Goal: Task Accomplishment & Management: Manage account settings

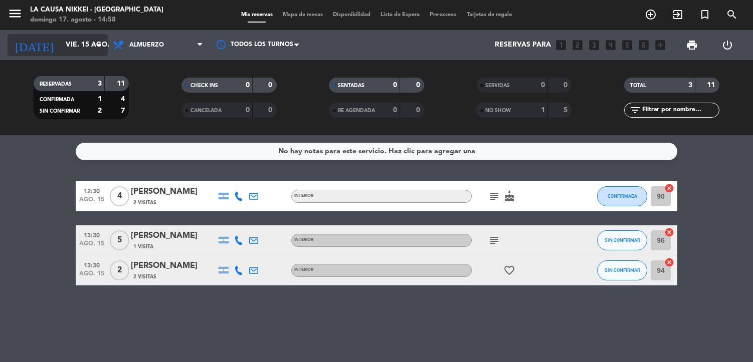
click at [66, 47] on input "vie. 15 ago." at bounding box center [108, 45] width 95 height 18
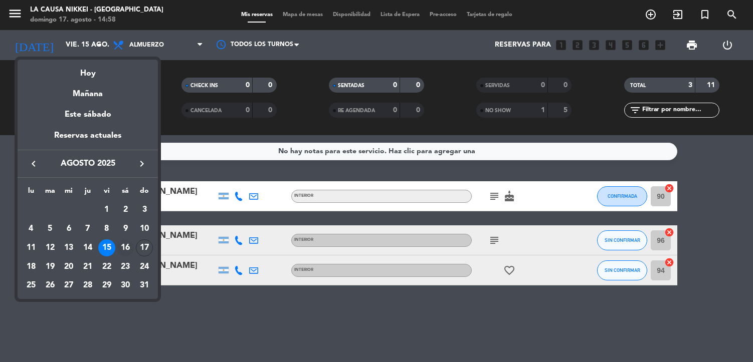
click at [125, 249] on div "16" at bounding box center [125, 248] width 17 height 17
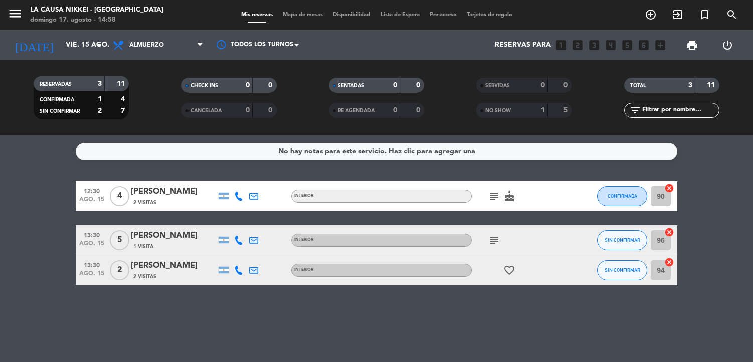
type input "sáb. 16 ago."
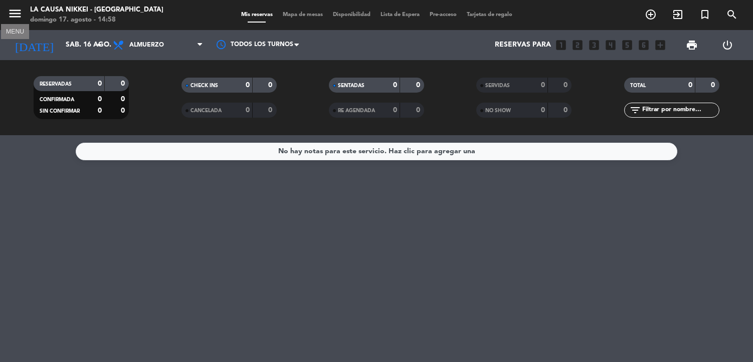
click at [20, 17] on icon "menu" at bounding box center [15, 13] width 15 height 15
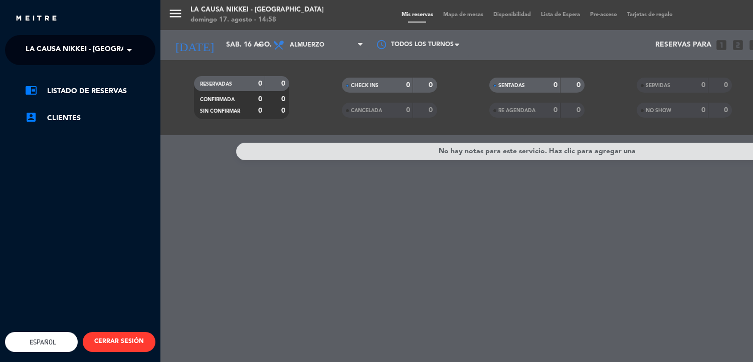
click at [68, 58] on span "La Causa Nikkei - [GEOGRAPHIC_DATA]" at bounding box center [96, 50] width 141 height 21
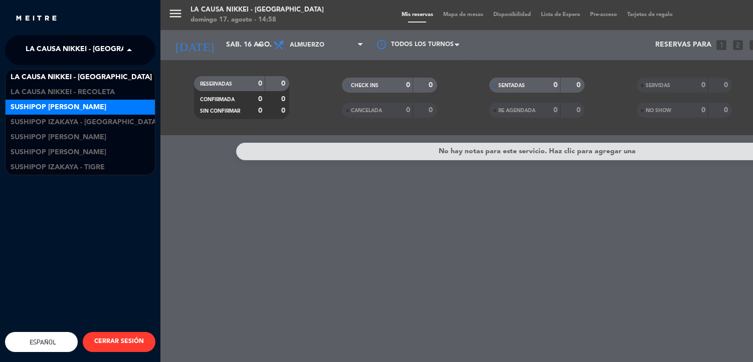
click at [80, 112] on span "Sushipop [PERSON_NAME]" at bounding box center [59, 108] width 96 height 12
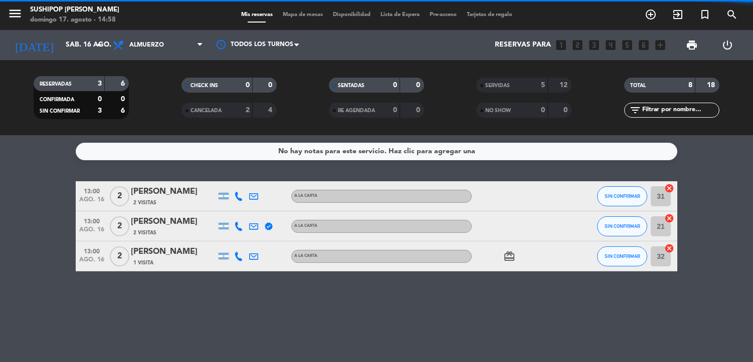
click at [513, 90] on div "SERVIDAS" at bounding box center [502, 86] width 46 height 12
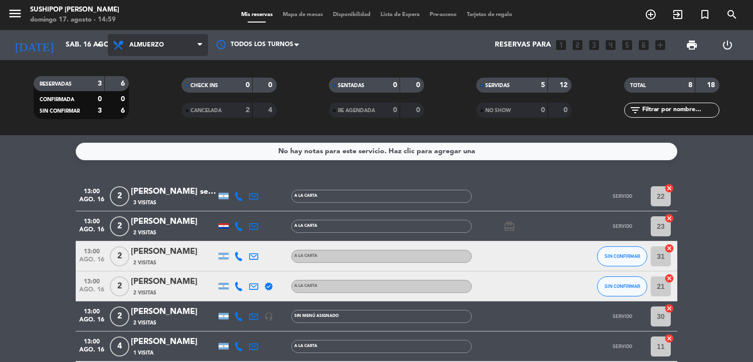
click at [186, 51] on span "Almuerzo" at bounding box center [158, 45] width 100 height 22
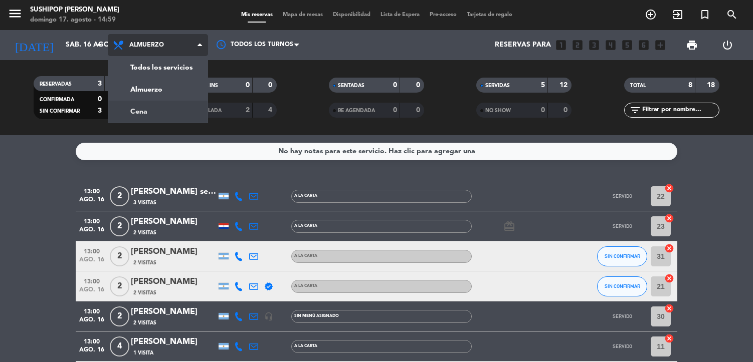
click at [173, 110] on div "menu Sushipop Izakaya - [PERSON_NAME] [PERSON_NAME] 17. [PERSON_NAME] - 14:59 M…" at bounding box center [376, 67] width 753 height 135
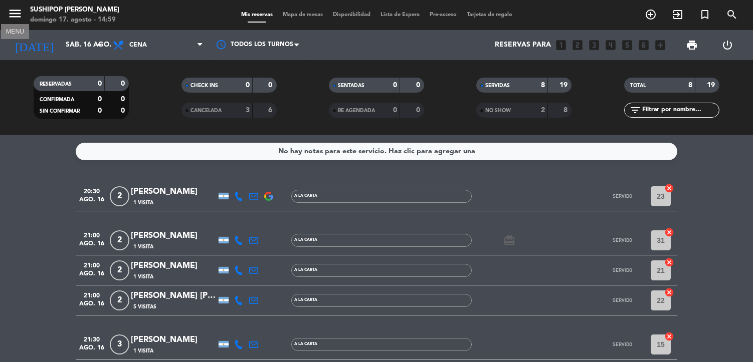
click at [10, 19] on icon "menu" at bounding box center [15, 13] width 15 height 15
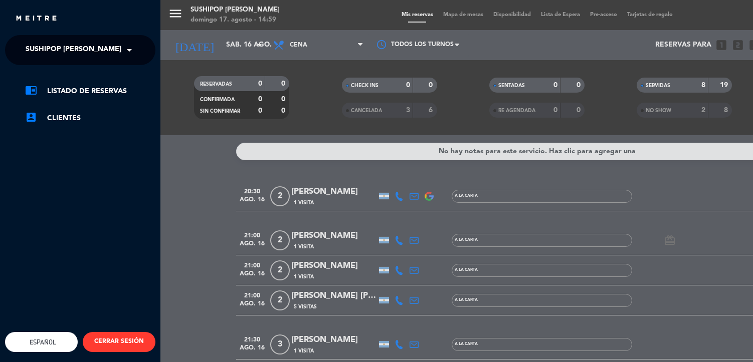
click at [75, 51] on span "Sushipop [PERSON_NAME]" at bounding box center [74, 50] width 96 height 21
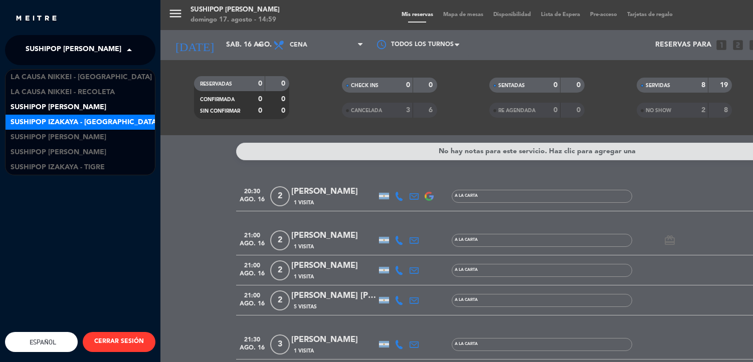
click at [95, 122] on span "Sushipop Izakaya - [GEOGRAPHIC_DATA]" at bounding box center [85, 123] width 148 height 12
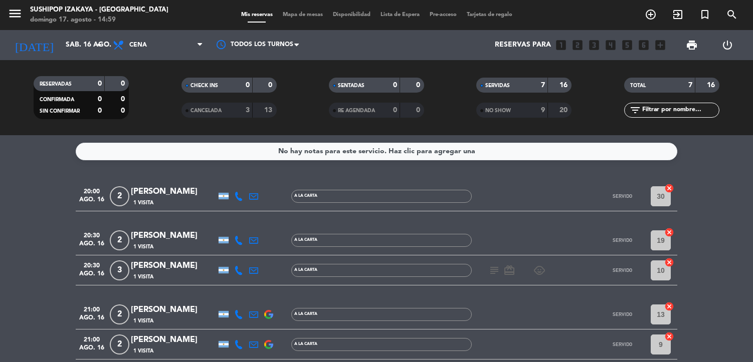
click at [168, 49] on span "Cena" at bounding box center [158, 45] width 100 height 22
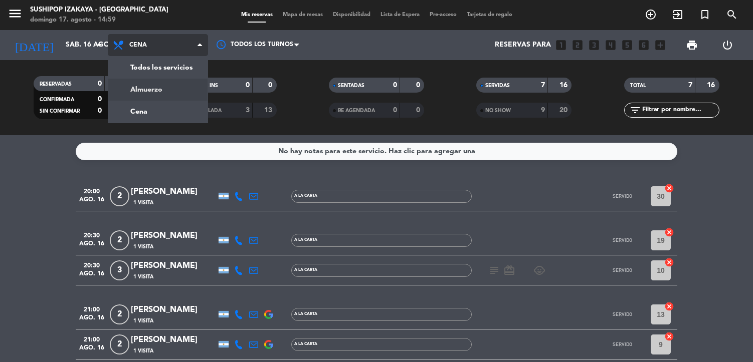
click at [166, 86] on div "menu Sushipop Izakaya - [GEOGRAPHIC_DATA][PERSON_NAME] 17. [PERSON_NAME] - 14:5…" at bounding box center [376, 67] width 753 height 135
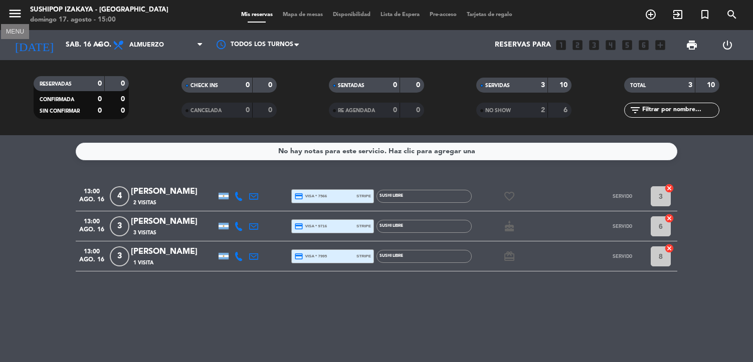
click at [13, 18] on icon "menu" at bounding box center [15, 13] width 15 height 15
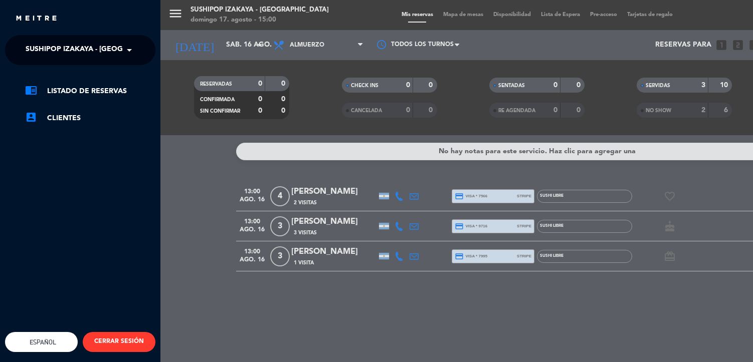
click at [65, 44] on span "Sushipop Izakaya - [GEOGRAPHIC_DATA]" at bounding box center [100, 50] width 148 height 21
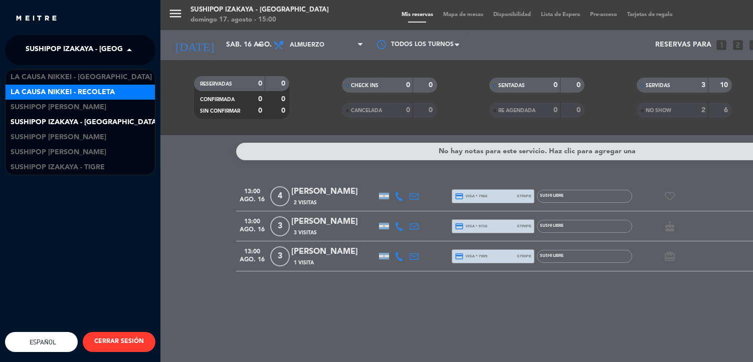
click at [90, 91] on span "La Causa Nikkei - Recoleta" at bounding box center [63, 93] width 104 height 12
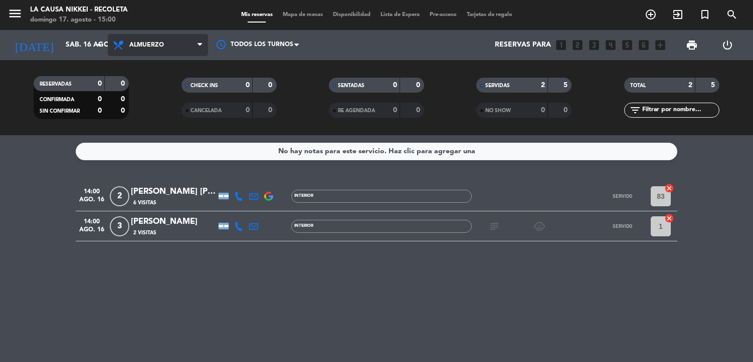
click at [157, 47] on span "Almuerzo" at bounding box center [146, 45] width 35 height 7
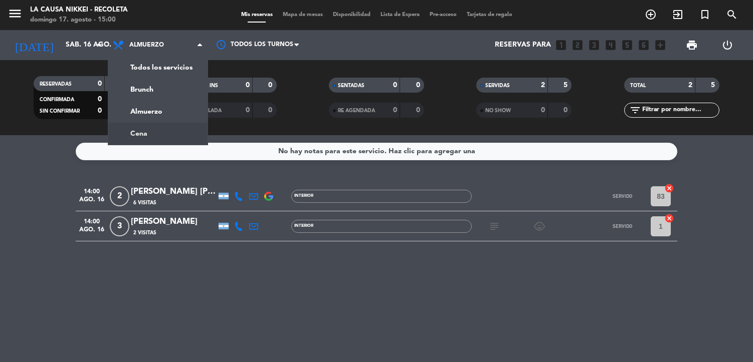
click at [161, 132] on div "menu La Causa Nikkei - Recoleta [PERSON_NAME] 17. [PERSON_NAME] - 15:00 Mis res…" at bounding box center [376, 67] width 753 height 135
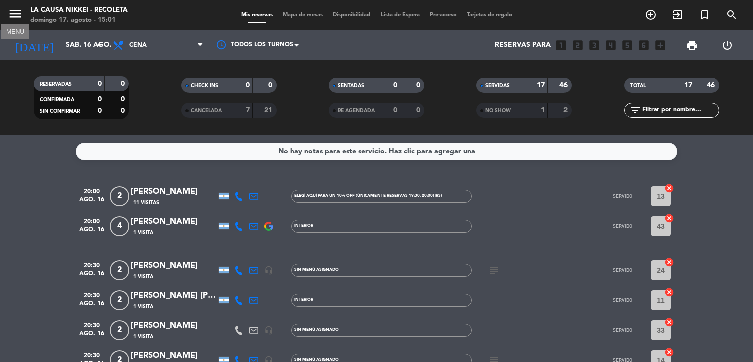
click at [16, 15] on icon "menu" at bounding box center [15, 13] width 15 height 15
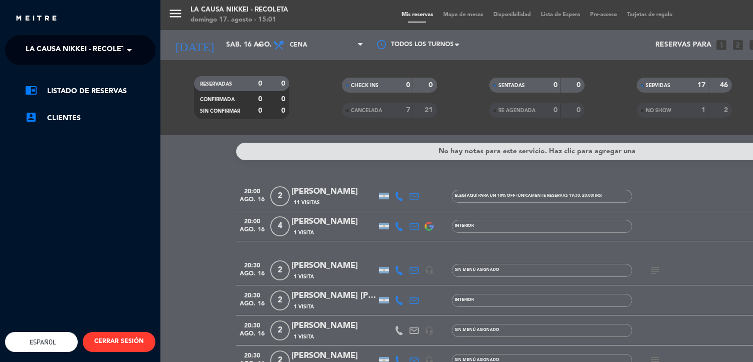
click at [50, 53] on span "La Causa Nikkei - Recoleta" at bounding box center [78, 50] width 104 height 21
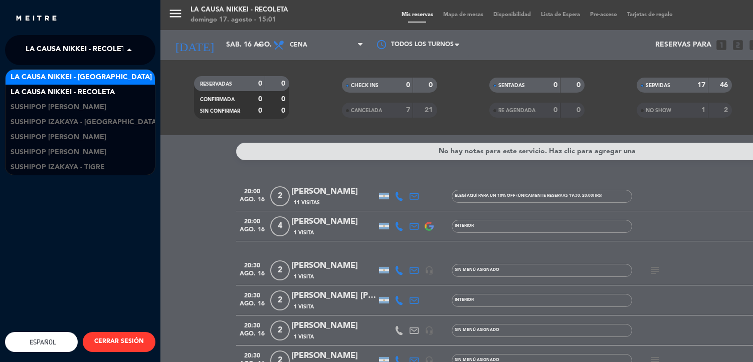
click at [74, 79] on span "La Causa Nikkei - [GEOGRAPHIC_DATA]" at bounding box center [81, 78] width 141 height 12
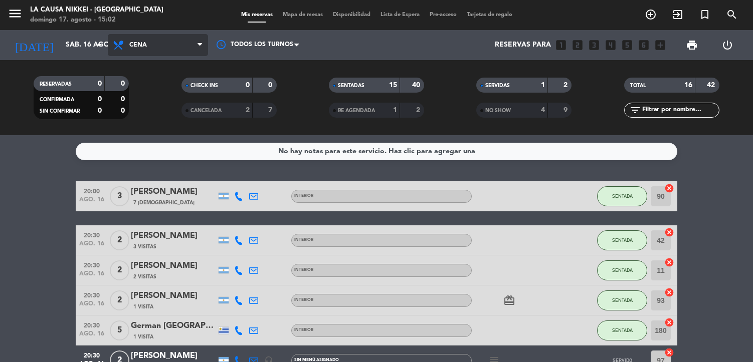
click at [154, 49] on span "Cena" at bounding box center [158, 45] width 100 height 22
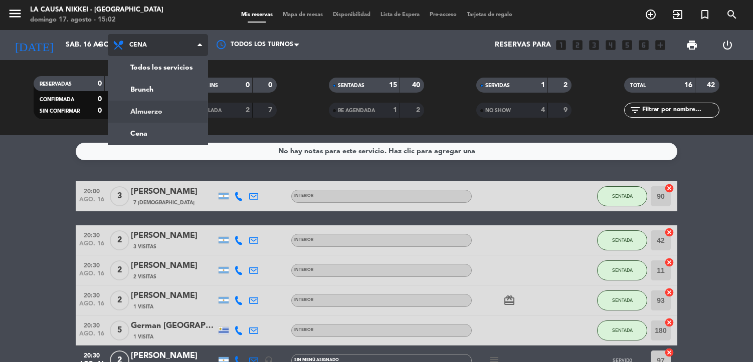
click at [159, 109] on div "menu La Causa Nikkei - [GEOGRAPHIC_DATA][PERSON_NAME] 17. [PERSON_NAME] - 15:02…" at bounding box center [376, 67] width 753 height 135
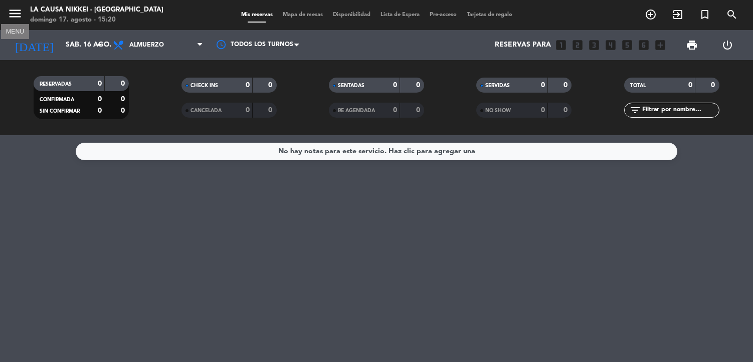
click at [19, 13] on icon "menu" at bounding box center [15, 13] width 15 height 15
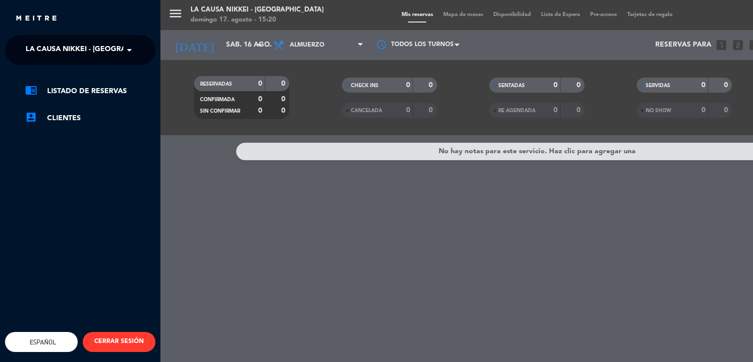
click at [109, 60] on span "La Causa Nikkei - [GEOGRAPHIC_DATA]" at bounding box center [96, 50] width 141 height 21
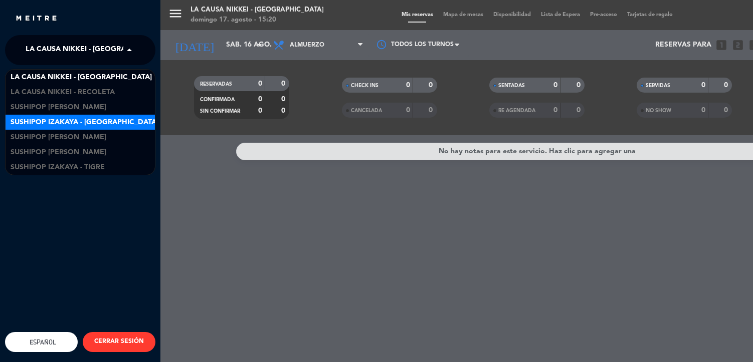
click at [105, 118] on span "Sushipop Izakaya - [GEOGRAPHIC_DATA]" at bounding box center [85, 123] width 148 height 12
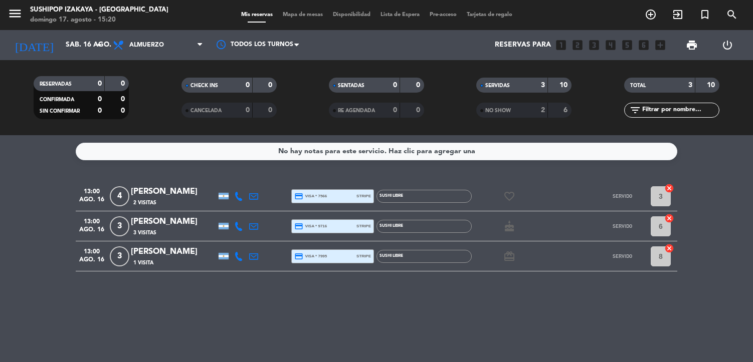
click at [23, 18] on span "menu" at bounding box center [19, 16] width 23 height 24
click at [10, 24] on button "menu" at bounding box center [15, 15] width 15 height 19
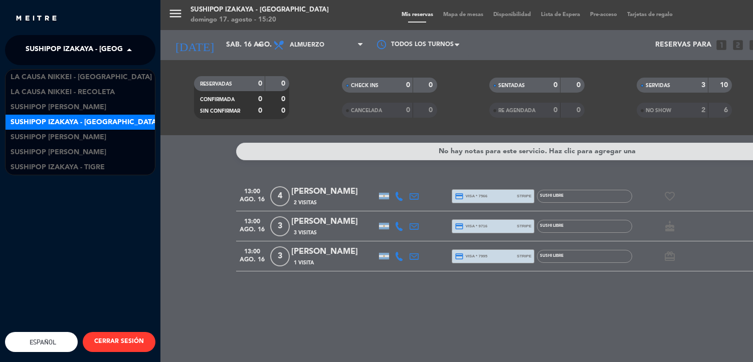
click at [86, 53] on span "Sushipop Izakaya - [GEOGRAPHIC_DATA]" at bounding box center [100, 50] width 148 height 21
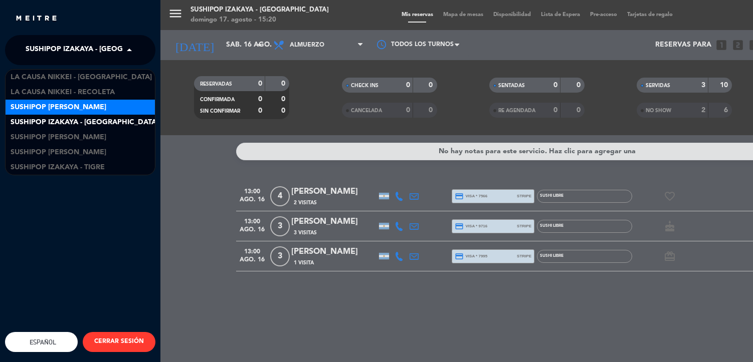
click at [102, 110] on span "Sushipop [PERSON_NAME]" at bounding box center [59, 108] width 96 height 12
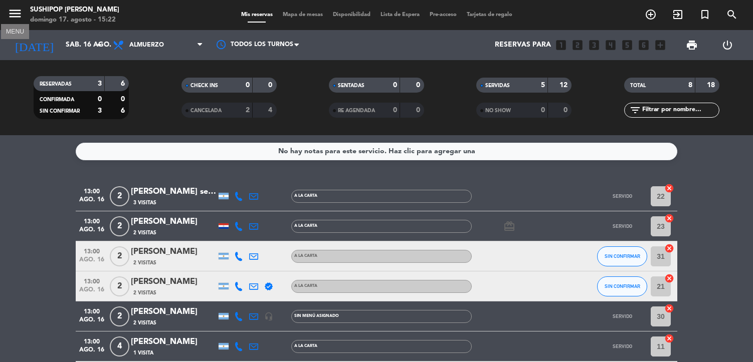
click at [17, 13] on icon "menu" at bounding box center [15, 13] width 15 height 15
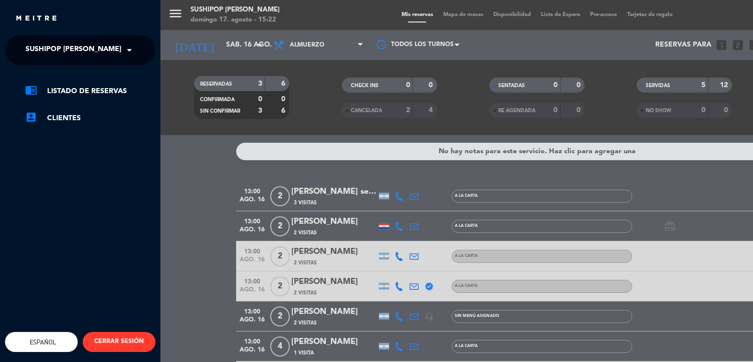
click at [104, 61] on ng-select "× Sushipop Izakaya - [PERSON_NAME] ×" at bounding box center [80, 50] width 150 height 30
click at [113, 55] on span "Sushipop [PERSON_NAME]" at bounding box center [74, 50] width 96 height 21
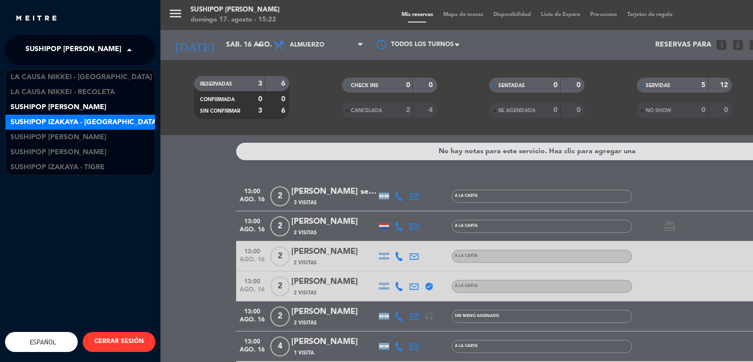
click at [120, 126] on div "Sushipop Izakaya - [GEOGRAPHIC_DATA]" at bounding box center [80, 122] width 149 height 15
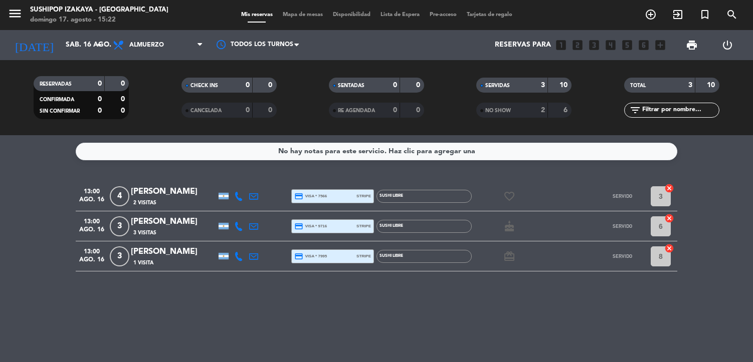
click at [258, 192] on icon at bounding box center [253, 196] width 9 height 9
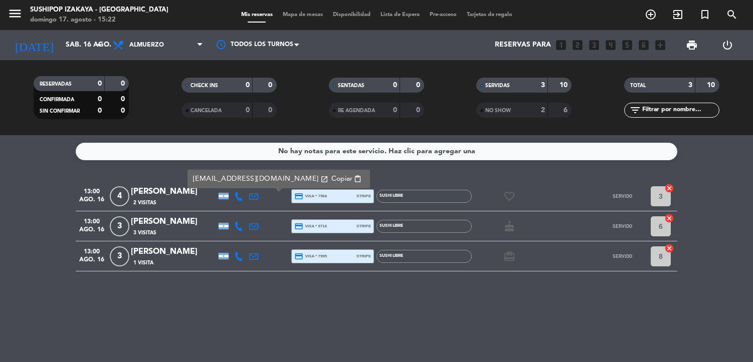
click at [331, 179] on span "Copiar" at bounding box center [341, 179] width 21 height 11
click at [250, 223] on icon at bounding box center [253, 226] width 9 height 9
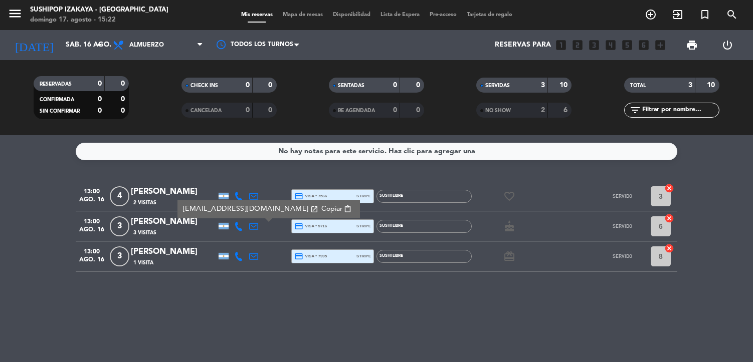
click at [321, 204] on span "Copiar" at bounding box center [331, 209] width 21 height 11
click at [254, 258] on icon at bounding box center [253, 256] width 9 height 9
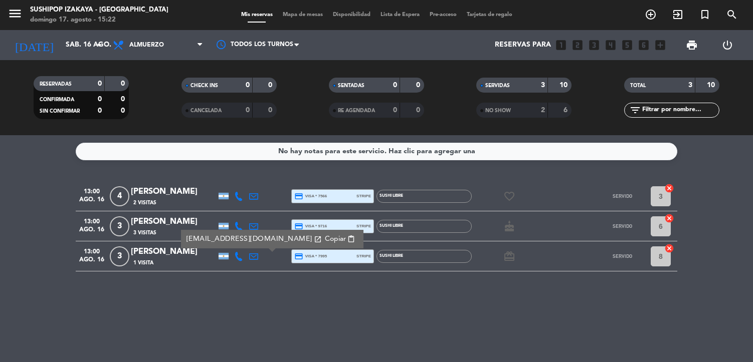
click at [325, 240] on span "Copiar" at bounding box center [335, 239] width 21 height 11
click at [18, 17] on icon "menu" at bounding box center [15, 13] width 15 height 15
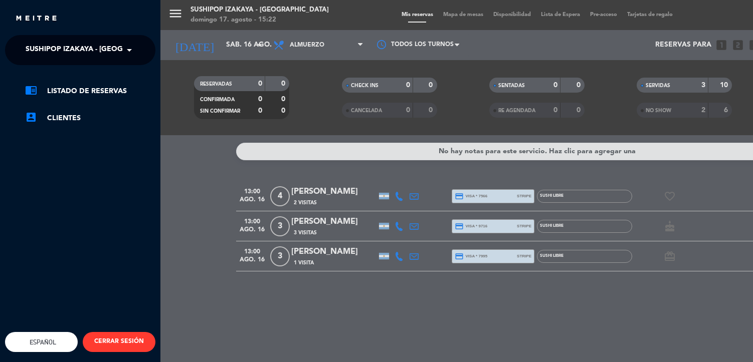
click at [78, 57] on span "Sushipop Izakaya - [GEOGRAPHIC_DATA]" at bounding box center [100, 50] width 148 height 21
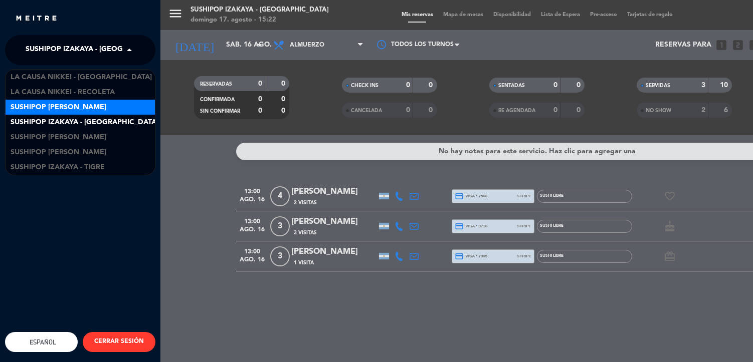
click at [104, 105] on span "Sushipop [PERSON_NAME]" at bounding box center [59, 108] width 96 height 12
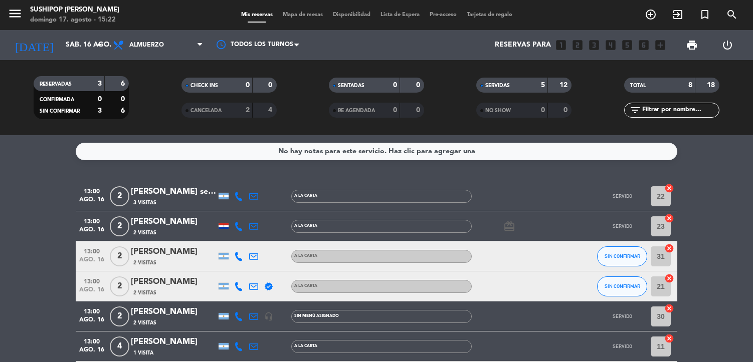
click at [256, 196] on icon at bounding box center [253, 196] width 9 height 9
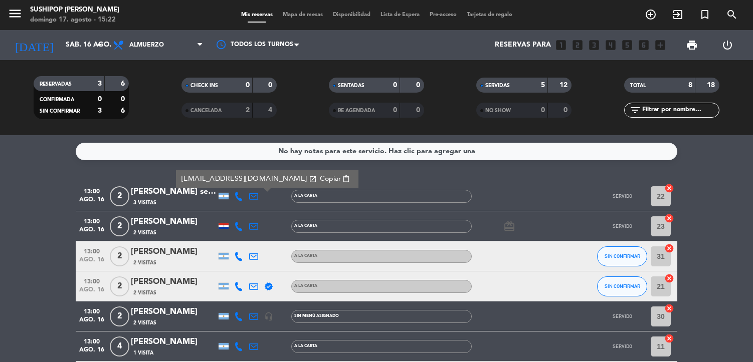
click at [300, 185] on div "[EMAIL_ADDRESS][DOMAIN_NAME] open_in_new Copiar content_paste" at bounding box center [267, 179] width 182 height 19
click at [320, 178] on span "Copiar" at bounding box center [330, 179] width 21 height 11
click at [251, 226] on icon at bounding box center [253, 226] width 9 height 9
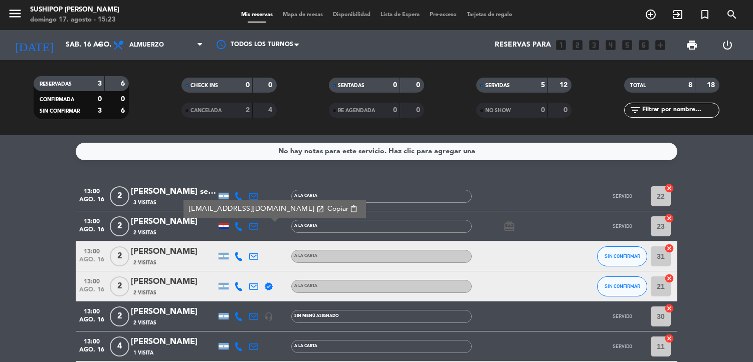
click at [327, 211] on span "Copiar" at bounding box center [337, 209] width 21 height 11
click at [257, 258] on icon at bounding box center [253, 256] width 9 height 9
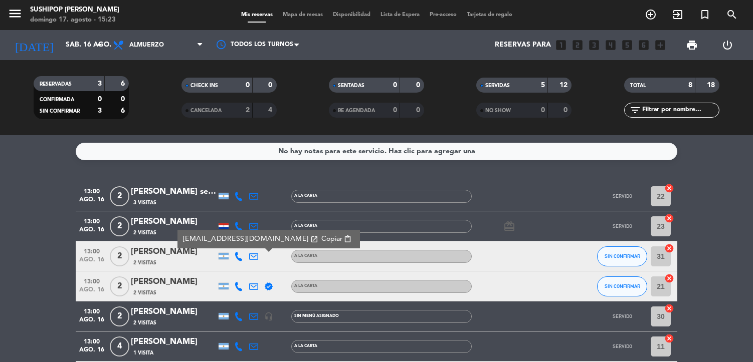
click at [321, 239] on span "Copiar" at bounding box center [331, 239] width 21 height 11
click at [256, 287] on icon at bounding box center [253, 286] width 9 height 9
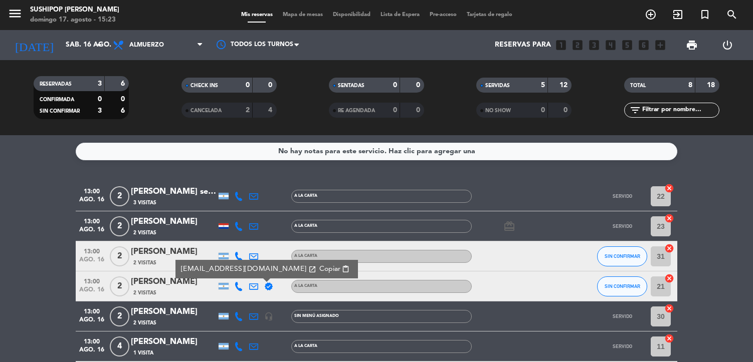
click at [319, 267] on span "Copiar" at bounding box center [329, 269] width 21 height 11
click at [253, 317] on icon at bounding box center [253, 316] width 9 height 9
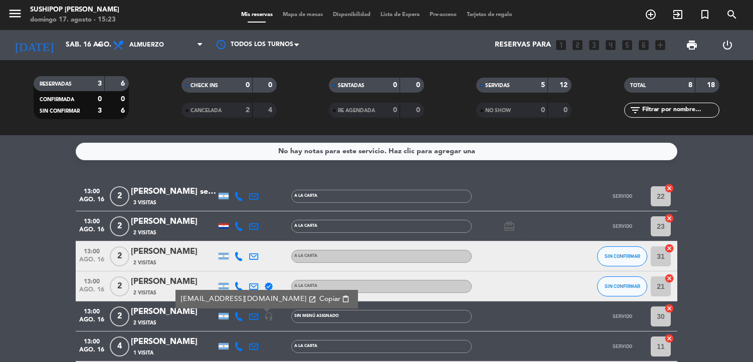
click at [319, 298] on span "Copiar" at bounding box center [329, 299] width 21 height 11
click at [258, 347] on icon at bounding box center [253, 346] width 9 height 9
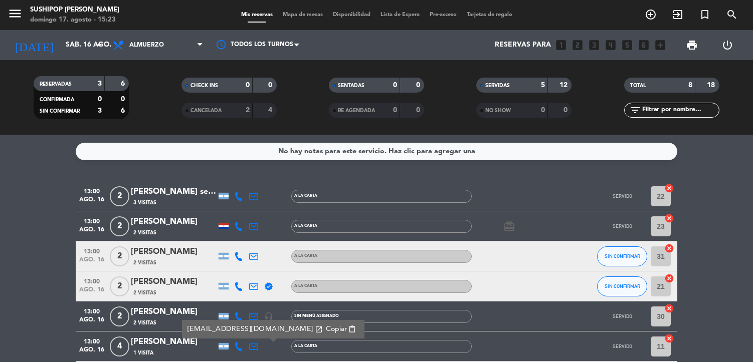
click at [326, 330] on span "Copiar" at bounding box center [336, 329] width 21 height 11
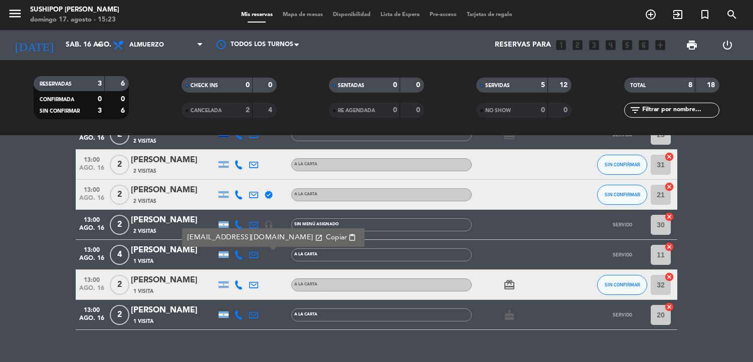
scroll to position [109, 0]
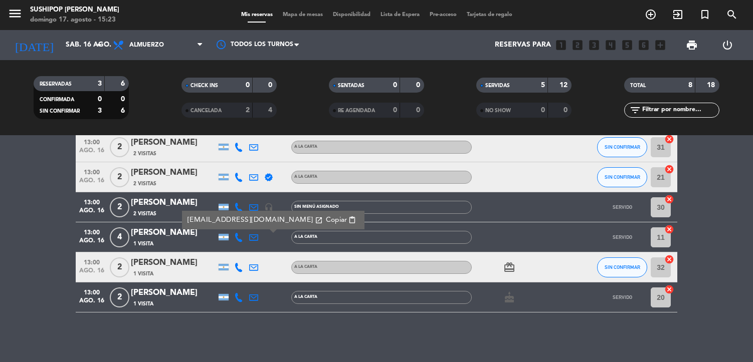
click at [257, 268] on icon at bounding box center [253, 267] width 9 height 9
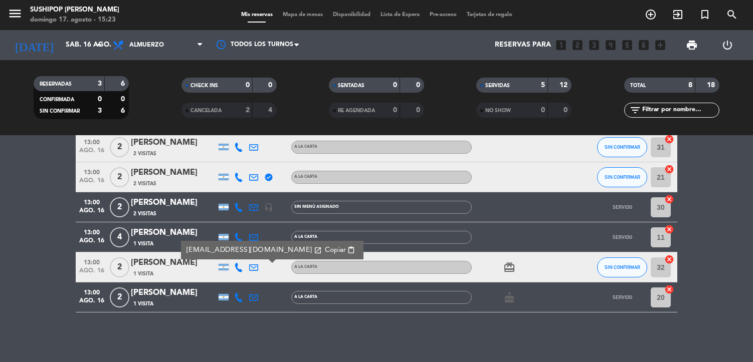
click at [325, 248] on span "Copiar" at bounding box center [335, 250] width 21 height 11
click at [254, 296] on icon at bounding box center [253, 297] width 9 height 9
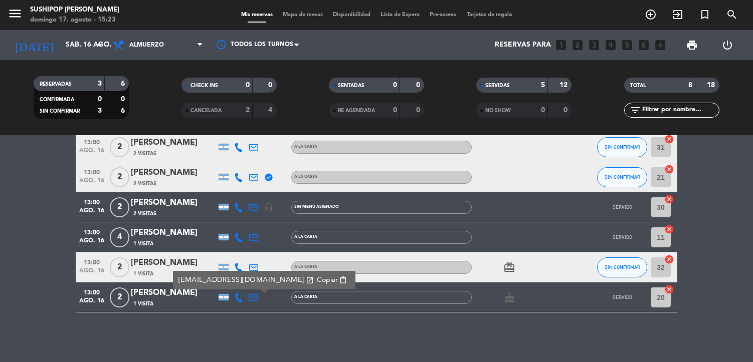
click at [317, 282] on span "Copiar" at bounding box center [327, 280] width 21 height 11
click at [20, 15] on icon "menu" at bounding box center [15, 13] width 15 height 15
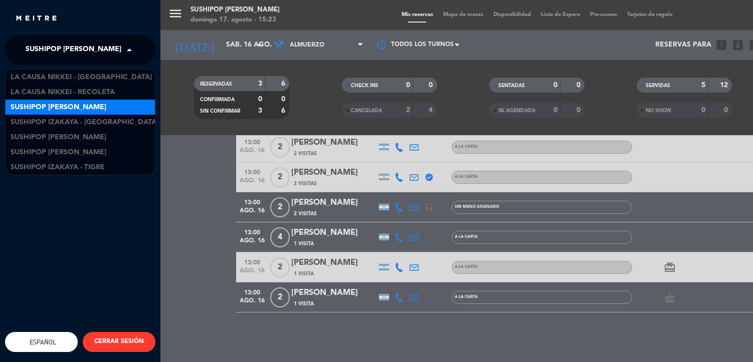
click at [102, 52] on span "Sushipop [PERSON_NAME]" at bounding box center [74, 50] width 96 height 21
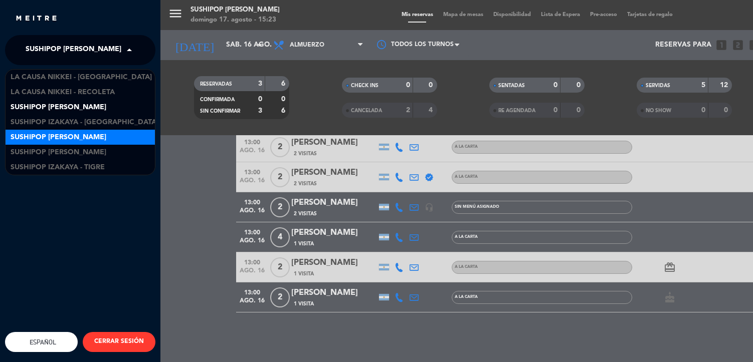
click at [106, 141] on span "Sushipop [PERSON_NAME]" at bounding box center [59, 138] width 96 height 12
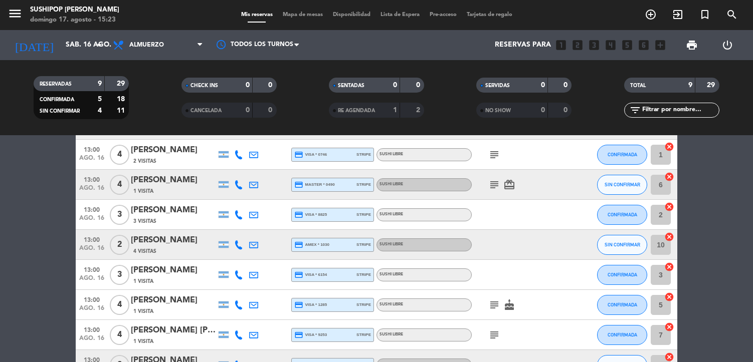
scroll to position [0, 0]
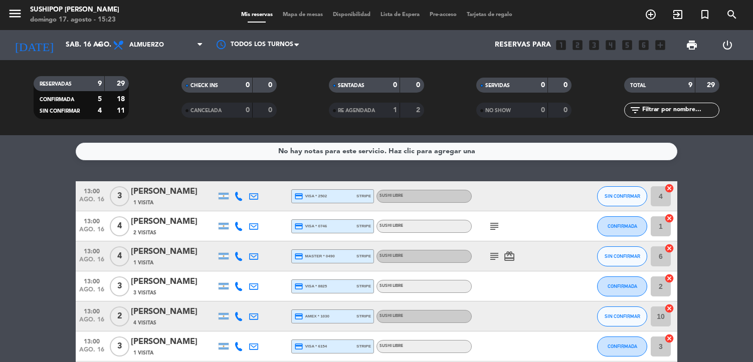
click at [255, 195] on icon at bounding box center [253, 196] width 9 height 9
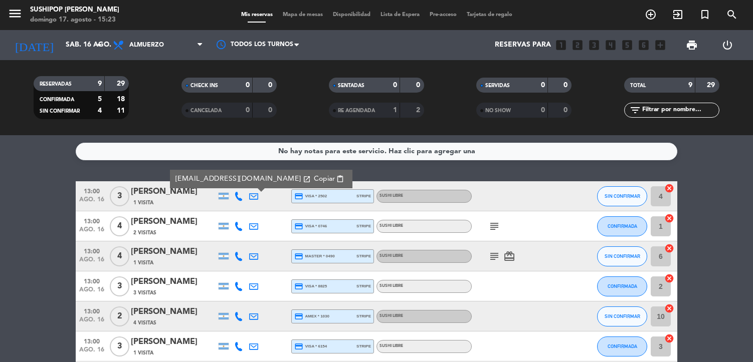
click at [314, 183] on span "Copiar" at bounding box center [324, 179] width 21 height 11
click at [256, 229] on icon at bounding box center [253, 226] width 9 height 9
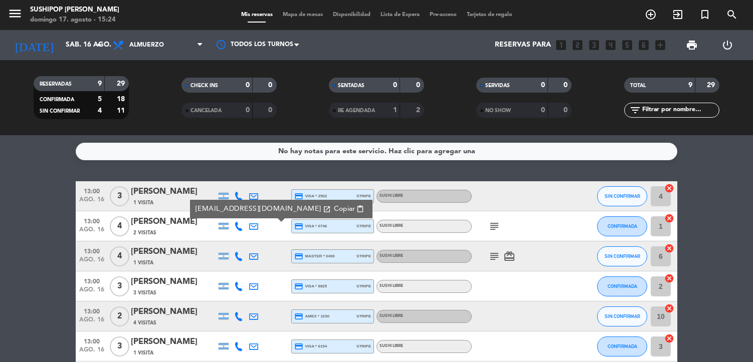
click at [331, 215] on button "Copiar content_paste" at bounding box center [349, 210] width 37 height 12
click at [251, 258] on icon at bounding box center [253, 256] width 9 height 9
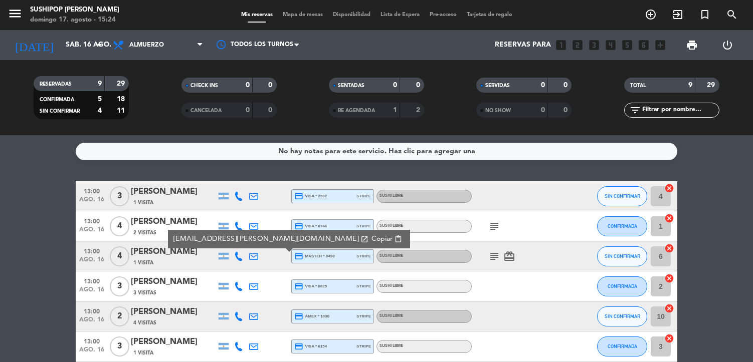
click at [371, 236] on span "Copiar" at bounding box center [381, 239] width 21 height 11
click at [250, 288] on icon at bounding box center [253, 286] width 9 height 9
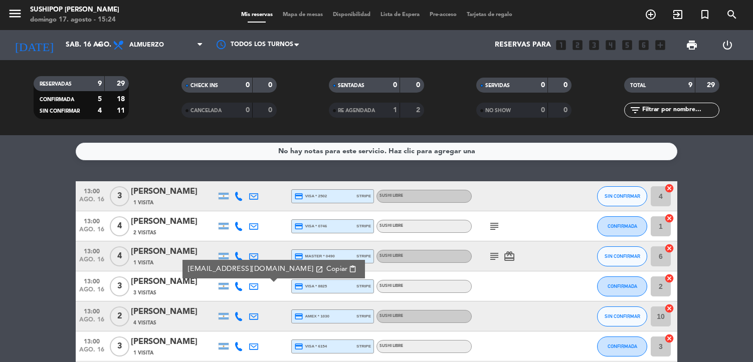
click at [326, 272] on span "Copiar" at bounding box center [336, 269] width 21 height 11
click at [259, 315] on div at bounding box center [253, 317] width 15 height 30
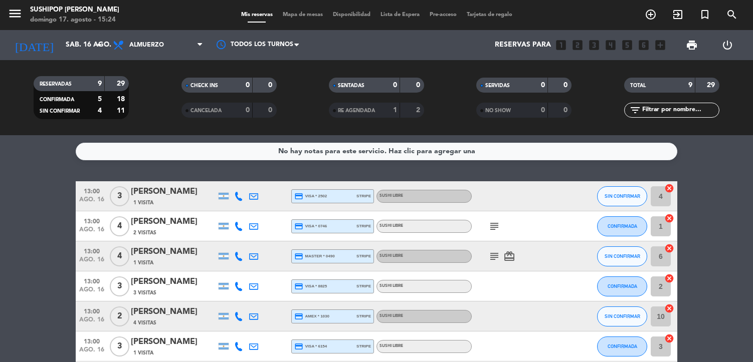
click at [255, 315] on icon at bounding box center [253, 316] width 9 height 9
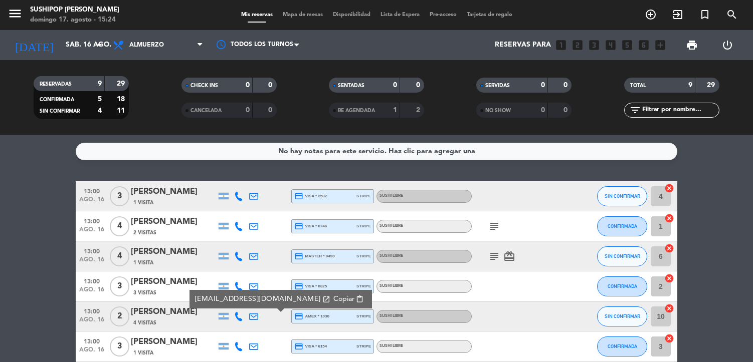
click at [330, 294] on button "Copiar content_paste" at bounding box center [348, 300] width 37 height 12
click at [253, 345] on icon at bounding box center [253, 346] width 9 height 9
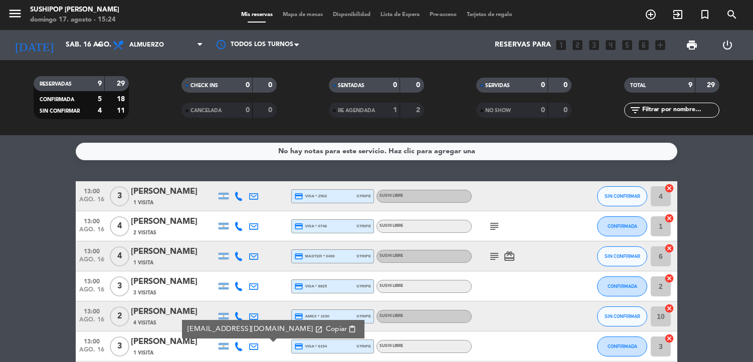
click at [326, 326] on span "Copiar" at bounding box center [336, 329] width 21 height 11
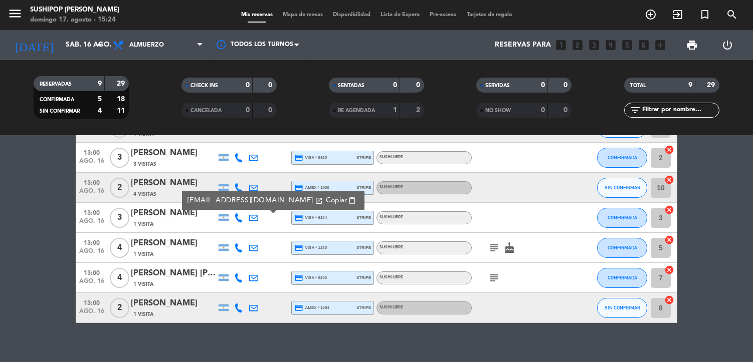
scroll to position [132, 0]
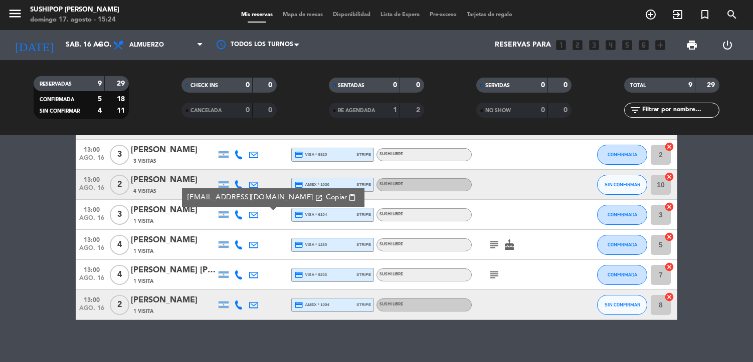
click at [256, 245] on icon at bounding box center [253, 245] width 9 height 9
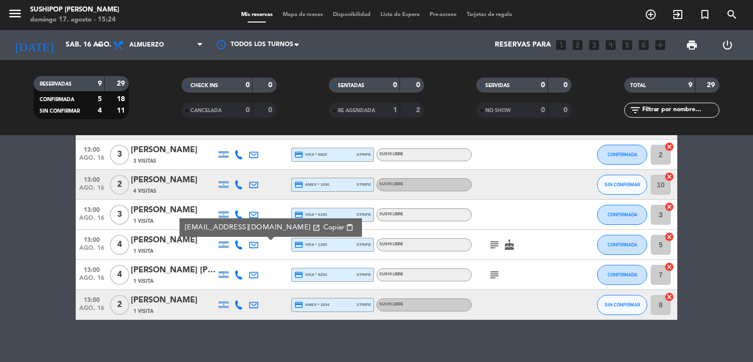
click at [323, 225] on span "Copiar" at bounding box center [333, 228] width 21 height 11
click at [256, 274] on icon at bounding box center [253, 275] width 9 height 9
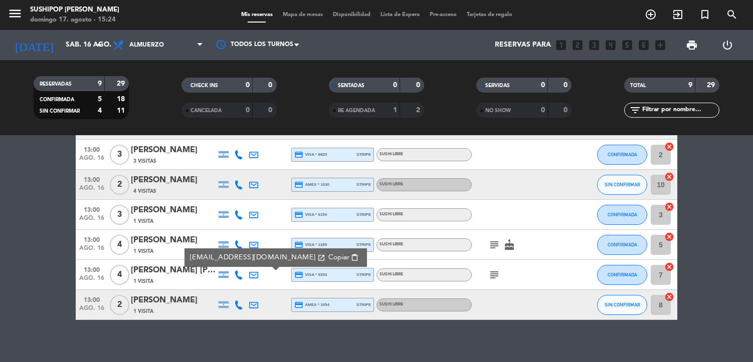
click at [328, 258] on span "Copiar" at bounding box center [338, 258] width 21 height 11
click at [255, 308] on icon at bounding box center [253, 305] width 9 height 9
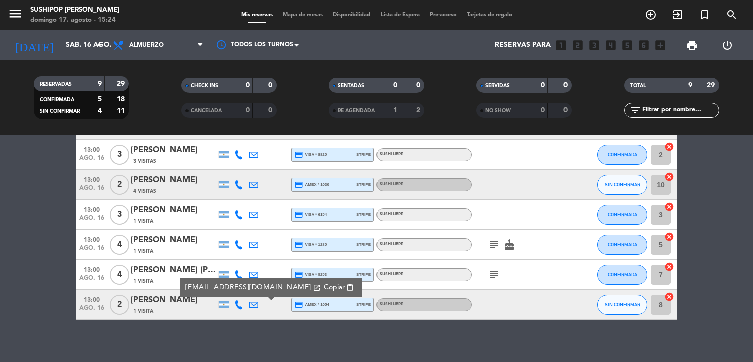
click at [324, 289] on span "Copiar" at bounding box center [334, 288] width 21 height 11
click at [19, 14] on icon "menu" at bounding box center [15, 13] width 15 height 15
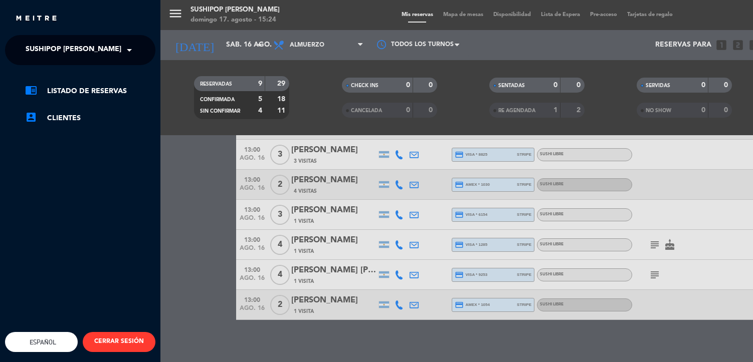
click at [105, 51] on span "Sushipop [PERSON_NAME]" at bounding box center [74, 50] width 96 height 21
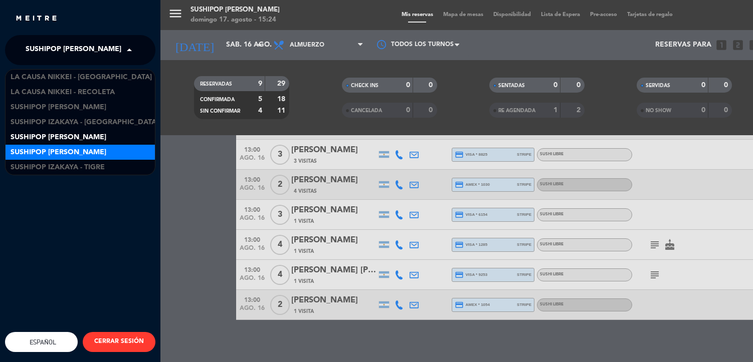
click at [106, 148] on span "Sushipop [PERSON_NAME]" at bounding box center [59, 153] width 96 height 12
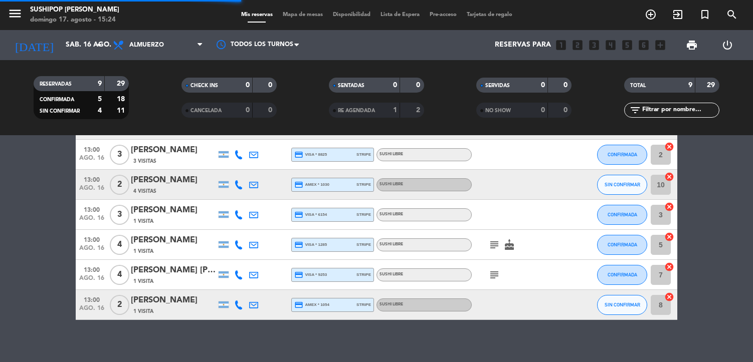
scroll to position [0, 0]
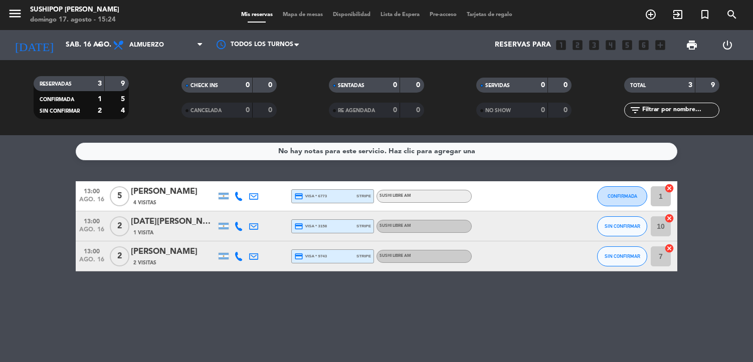
click at [255, 196] on icon at bounding box center [253, 196] width 9 height 9
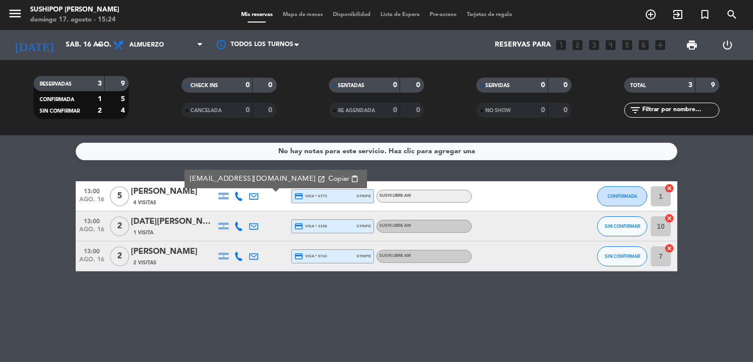
click at [328, 176] on span "Copiar" at bounding box center [338, 179] width 21 height 11
click at [255, 227] on icon at bounding box center [253, 226] width 9 height 9
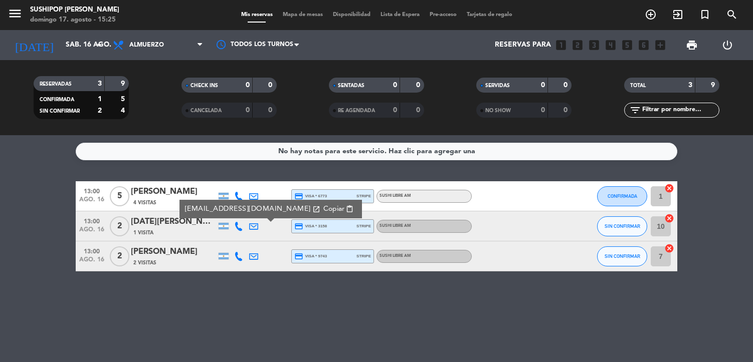
click at [323, 208] on span "Copiar" at bounding box center [333, 209] width 21 height 11
click at [250, 256] on icon at bounding box center [253, 256] width 9 height 9
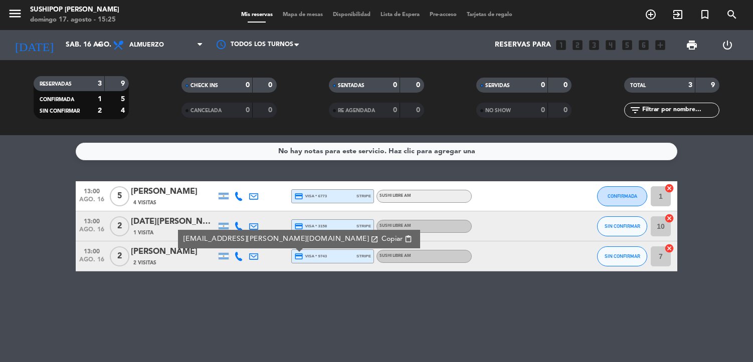
click at [381, 234] on span "Copiar" at bounding box center [391, 239] width 21 height 11
